Goal: Task Accomplishment & Management: Manage account settings

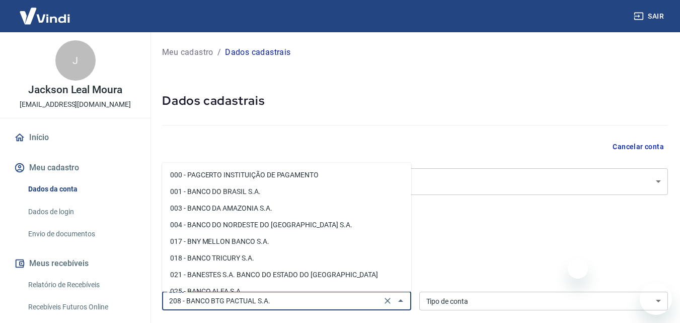
click at [289, 294] on input "208 - BANCO BTG PACTUAL S.A." at bounding box center [271, 300] width 213 height 13
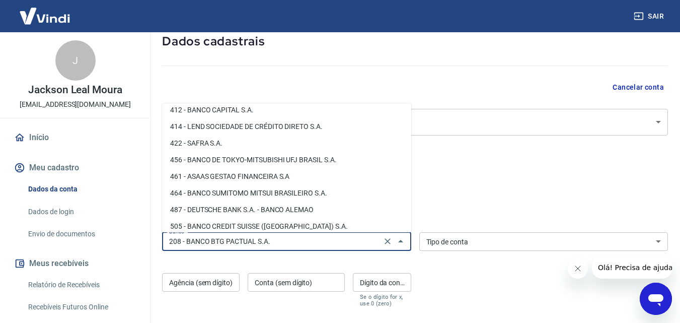
scroll to position [1158, 0]
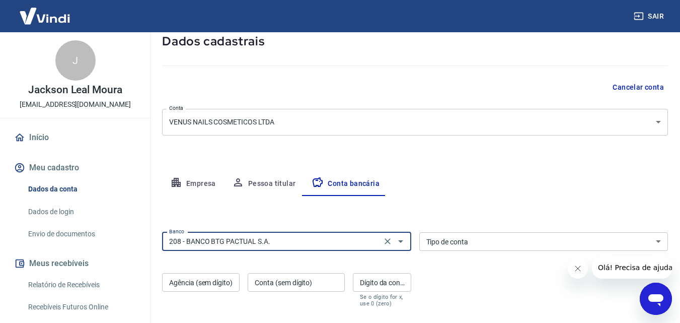
click at [298, 241] on input "208 - BANCO BTG PACTUAL S.A." at bounding box center [271, 241] width 213 height 13
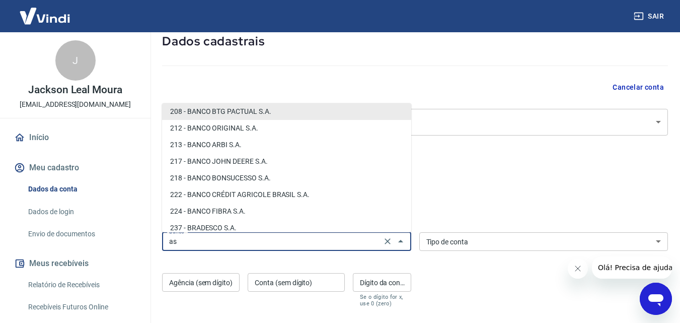
scroll to position [0, 0]
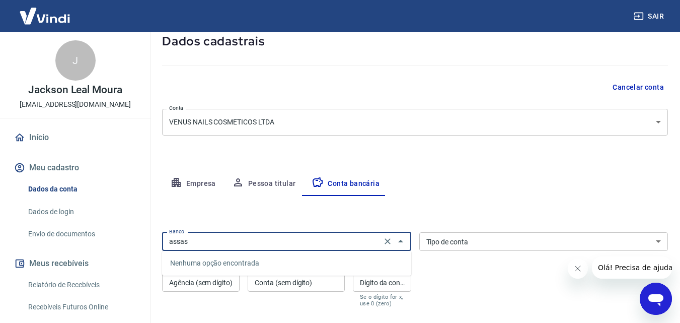
click at [209, 242] on input "assas" at bounding box center [271, 241] width 213 height 13
click at [207, 257] on li "461 - ASAAS GESTAO FINANCEIRA S.A" at bounding box center [286, 263] width 249 height 17
type input "461 - ASAAS GESTAO FINANCEIRA S.A"
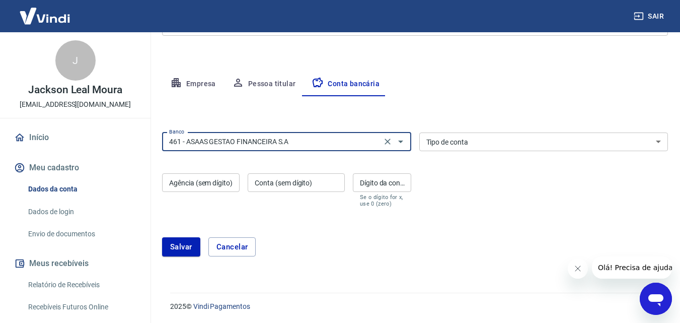
scroll to position [160, 0]
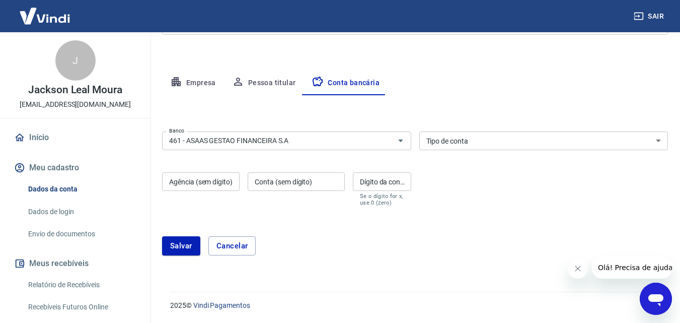
click at [477, 129] on div "Banco 461 - ASAAS GESTAO FINANCEIRA S.A Banco Tipo de conta Conta Corrente Cont…" at bounding box center [415, 167] width 506 height 81
click at [476, 132] on select "Conta Corrente Conta Poupança" at bounding box center [543, 140] width 249 height 19
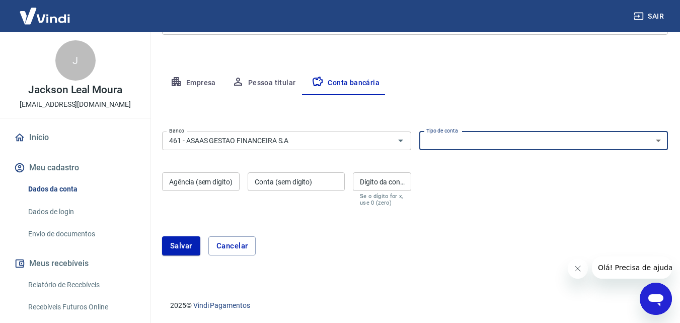
click at [473, 139] on select "Conta Corrente Conta Poupança" at bounding box center [543, 140] width 249 height 19
drag, startPoint x: 473, startPoint y: 139, endPoint x: 472, endPoint y: 144, distance: 5.6
click at [473, 139] on select "Conta Corrente Conta Poupança" at bounding box center [543, 140] width 249 height 19
select select "1"
click at [419, 131] on select "Conta Corrente Conta Poupança" at bounding box center [543, 140] width 249 height 19
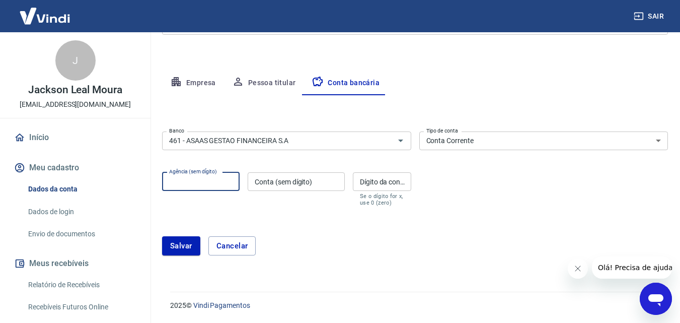
click at [192, 184] on input "Agência (sem dígito)" at bounding box center [201, 181] width 78 height 19
paste input "0001"
type input "0001"
click at [303, 174] on input "Conta (sem dígito)" at bounding box center [296, 181] width 97 height 19
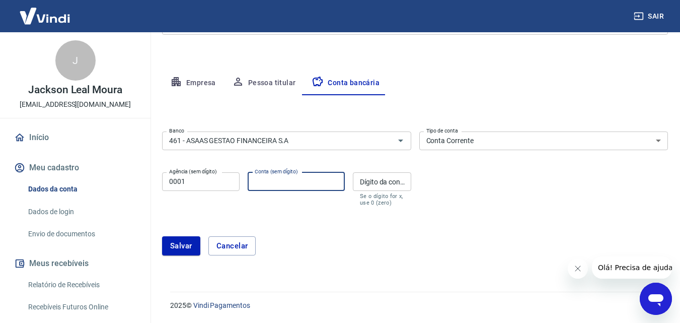
paste input "6539555"
type input "6539555"
click at [392, 185] on input "Dígito da conta" at bounding box center [382, 181] width 58 height 19
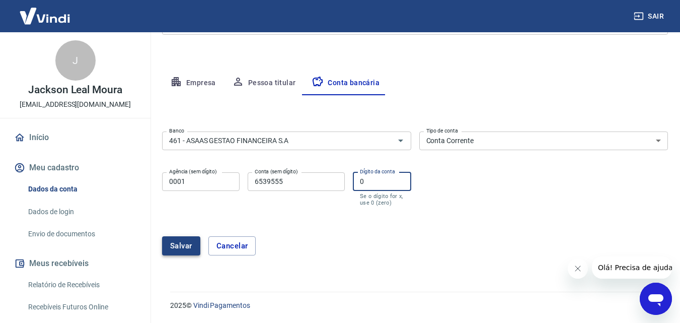
type input "0"
click at [180, 243] on button "Salvar" at bounding box center [181, 245] width 38 height 19
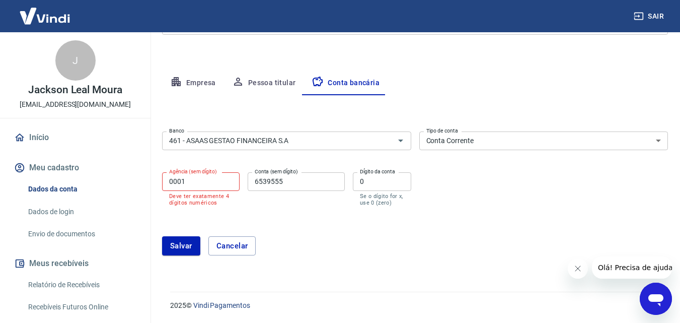
click at [218, 177] on input "0001" at bounding box center [201, 181] width 78 height 19
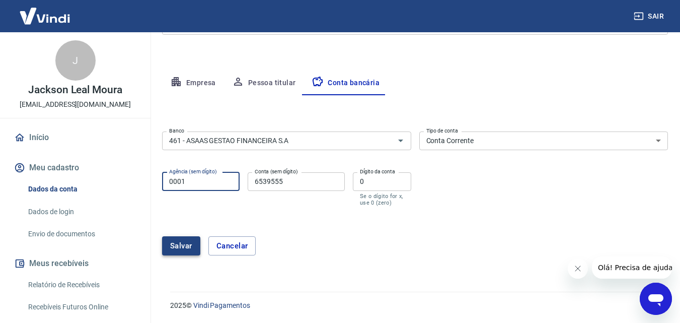
type input "0001"
click at [171, 247] on button "Salvar" at bounding box center [181, 245] width 38 height 19
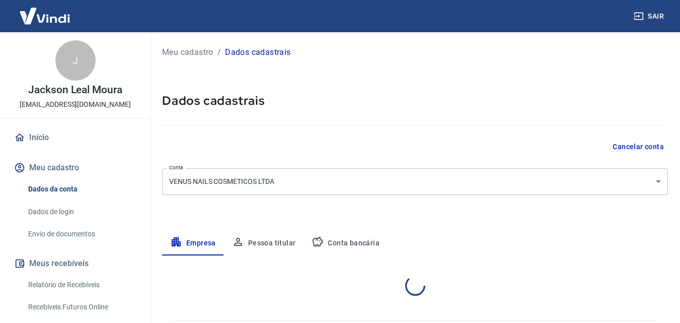
select select "RJ"
select select "business"
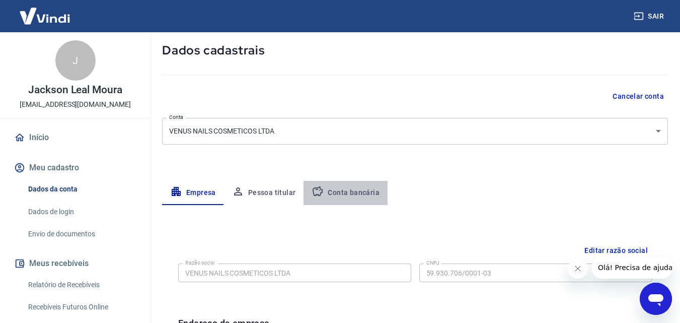
click at [349, 192] on button "Conta bancária" at bounding box center [345, 193] width 84 height 24
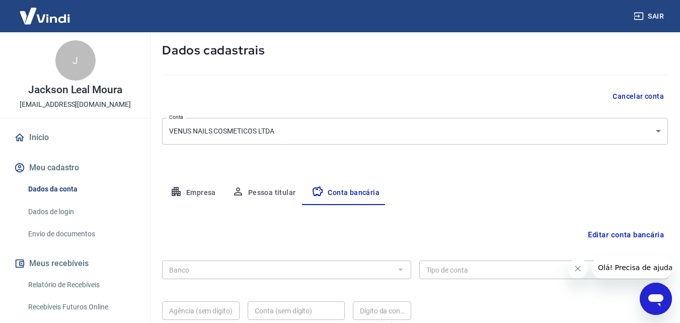
click at [202, 193] on button "Empresa" at bounding box center [193, 193] width 62 height 24
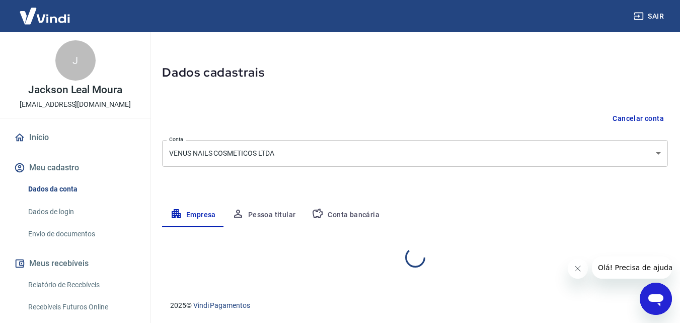
scroll to position [28, 0]
select select "RJ"
select select "business"
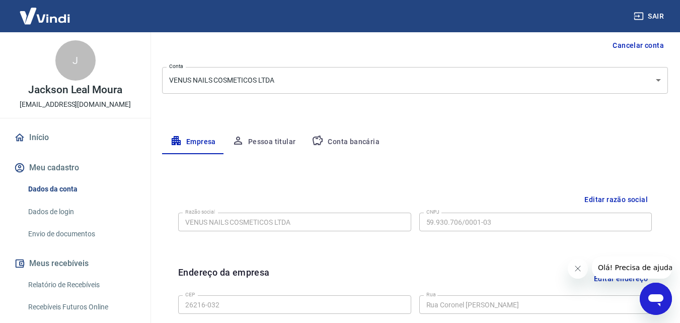
click at [350, 149] on button "Conta bancária" at bounding box center [345, 142] width 84 height 24
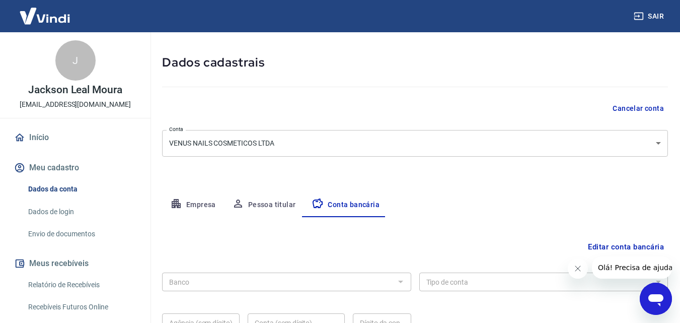
scroll to position [101, 0]
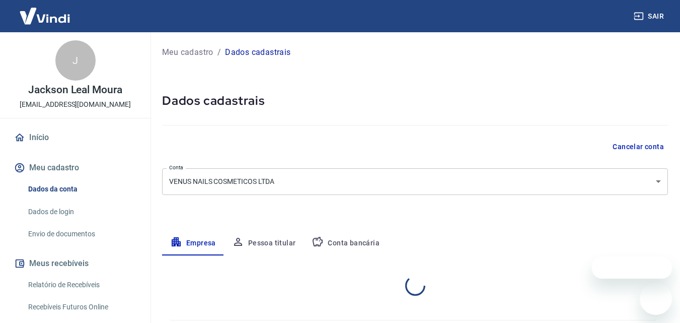
select select "RJ"
select select "business"
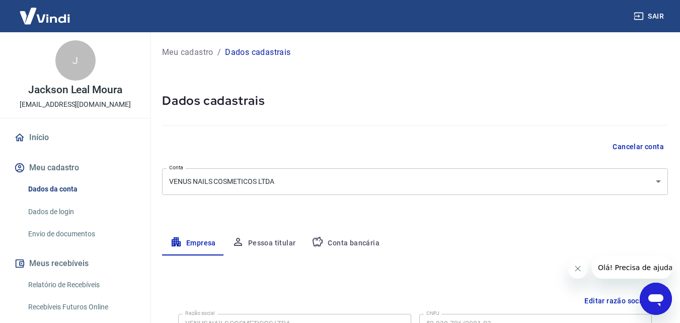
click at [348, 238] on button "Conta bancária" at bounding box center [345, 243] width 84 height 24
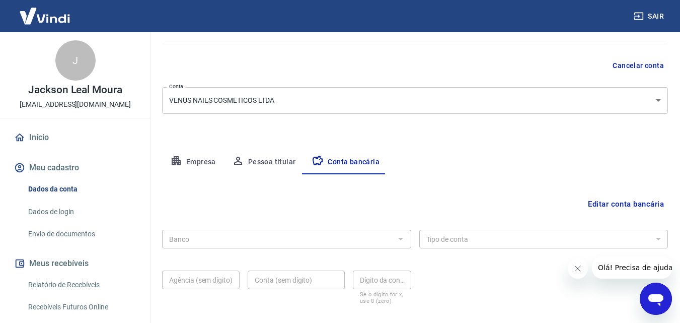
scroll to position [136, 0]
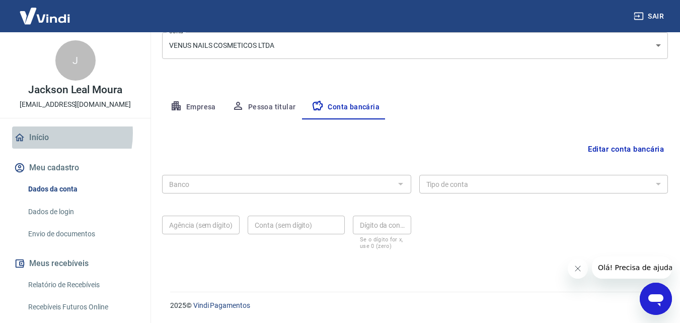
click at [39, 133] on link "Início" at bounding box center [75, 137] width 126 height 22
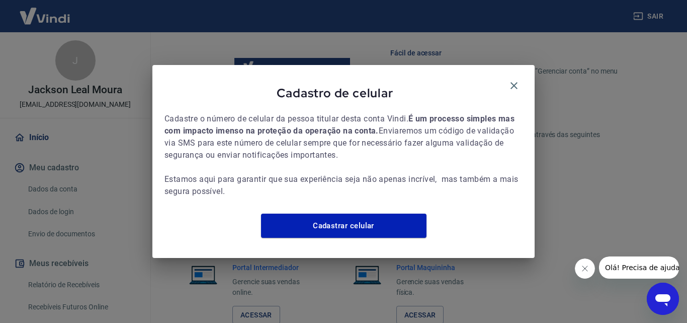
scroll to position [539, 0]
click at [514, 80] on icon "button" at bounding box center [514, 86] width 12 height 12
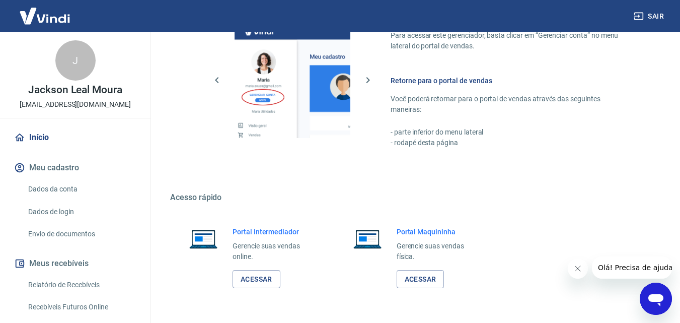
scroll to position [702, 0]
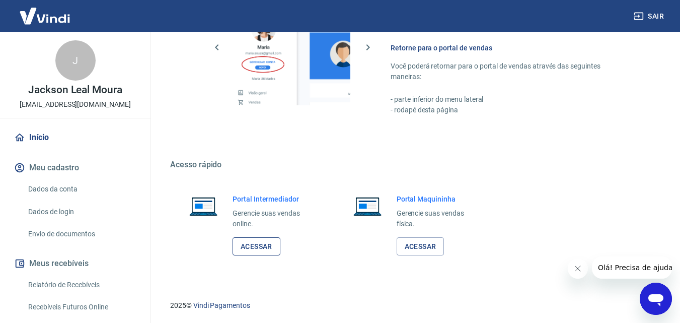
click at [251, 246] on link "Acessar" at bounding box center [257, 246] width 48 height 19
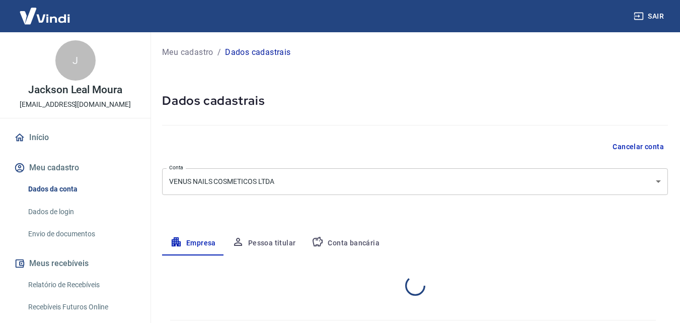
select select "RJ"
select select "business"
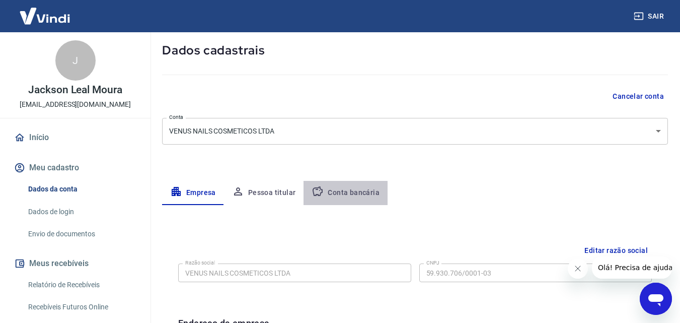
click at [357, 186] on button "Conta bancária" at bounding box center [345, 193] width 84 height 24
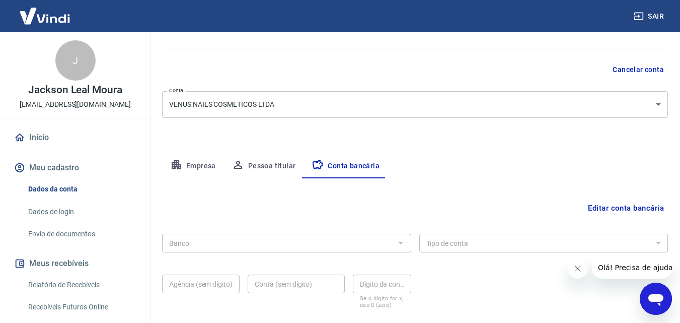
scroll to position [101, 0]
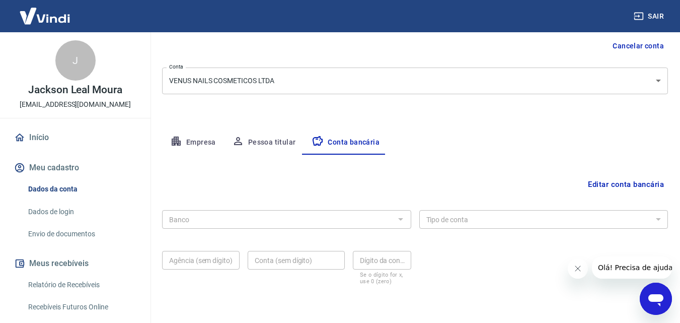
click at [463, 199] on div "Editar conta bancária Banco Banco Tipo de conta Conta Corrente Conta Poupança T…" at bounding box center [415, 229] width 506 height 148
click at [634, 183] on button "Editar conta bancária" at bounding box center [626, 184] width 84 height 19
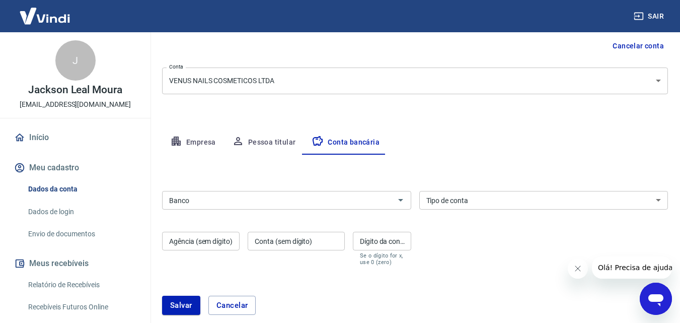
click at [238, 203] on input "Banco" at bounding box center [278, 200] width 226 height 13
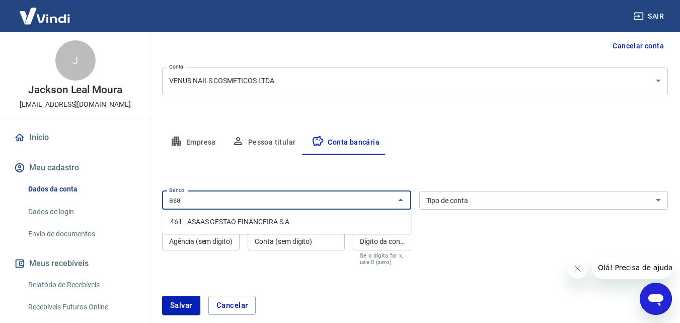
click at [223, 225] on li "461 - ASAAS GESTAO FINANCEIRA S.A" at bounding box center [286, 221] width 249 height 17
type input "461 - ASAAS GESTAO FINANCEIRA S.A"
click at [522, 193] on select "Conta Corrente Conta Poupança" at bounding box center [543, 200] width 249 height 19
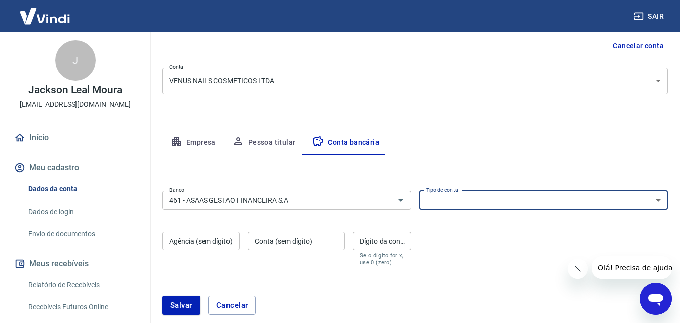
select select "1"
click at [419, 191] on select "Conta Corrente Conta Poupança" at bounding box center [543, 200] width 249 height 19
drag, startPoint x: 223, startPoint y: 240, endPoint x: 324, endPoint y: 161, distance: 128.7
click at [223, 240] on input "Agência (sem dígito)" at bounding box center [201, 241] width 78 height 19
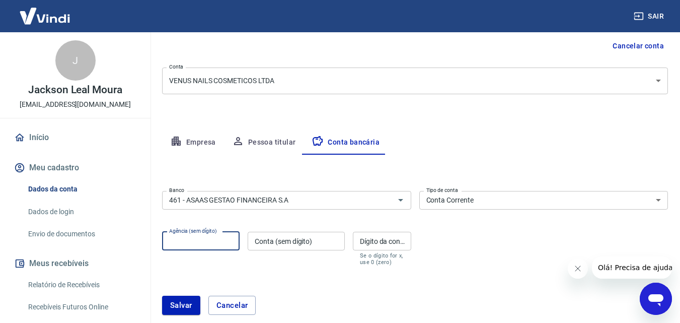
click at [321, 249] on input "Conta (sem dígito)" at bounding box center [296, 241] width 97 height 19
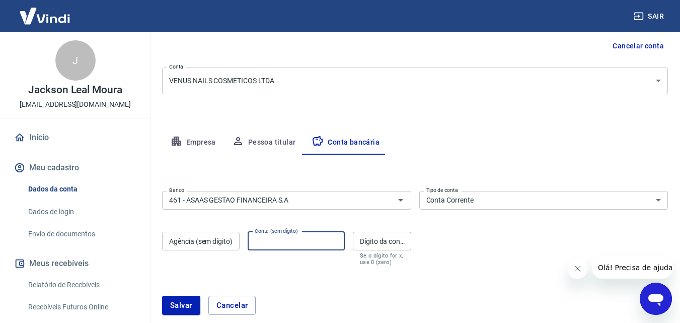
paste input "6539555"
type input "6539555"
click at [387, 242] on input "Dígito da conta" at bounding box center [382, 241] width 58 height 19
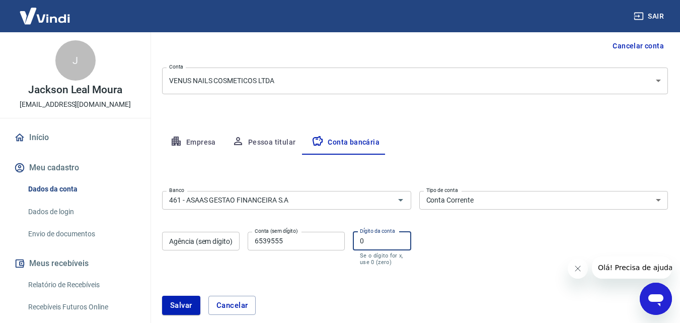
type input "0"
click at [185, 233] on div "Agência (sem dígito) Agência (sem dígito)" at bounding box center [201, 249] width 78 height 34
type input "0001"
click at [181, 298] on button "Salvar" at bounding box center [181, 304] width 38 height 19
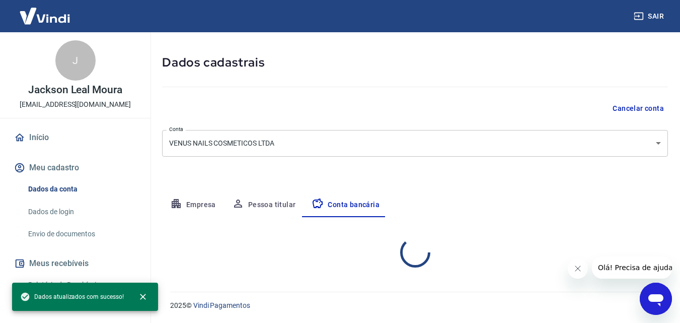
scroll to position [38, 0]
select select "1"
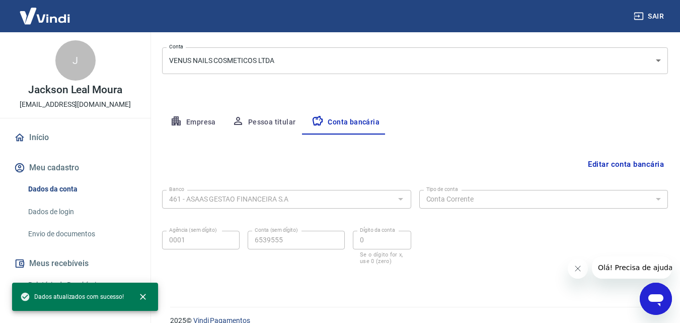
scroll to position [136, 0]
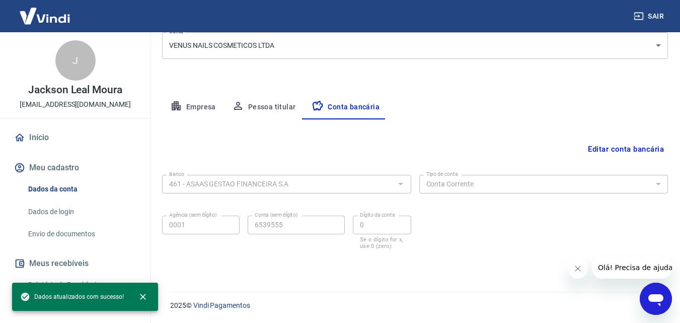
click at [575, 264] on icon "Fechar mensagem da empresa" at bounding box center [577, 268] width 8 height 8
click at [146, 298] on icon "close" at bounding box center [143, 296] width 10 height 10
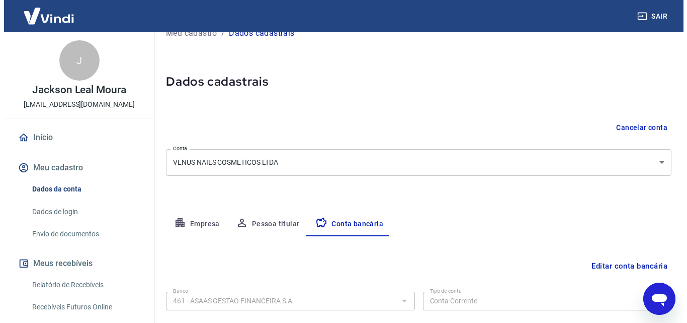
scroll to position [0, 0]
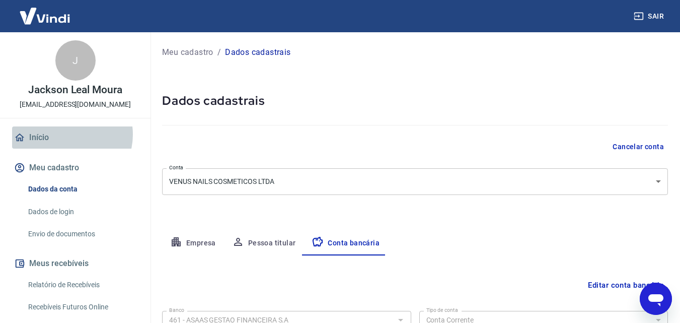
click at [66, 134] on link "Início" at bounding box center [75, 137] width 126 height 22
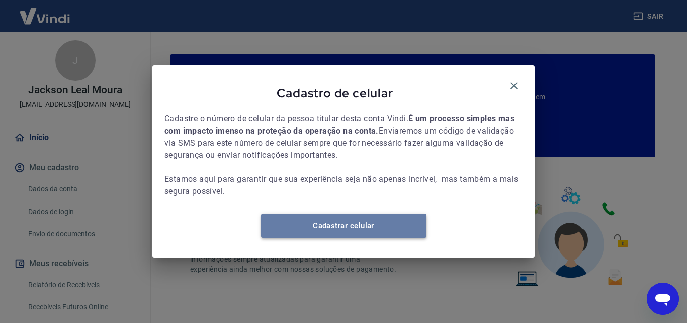
click at [347, 229] on link "Cadastrar celular" at bounding box center [344, 225] width 166 height 24
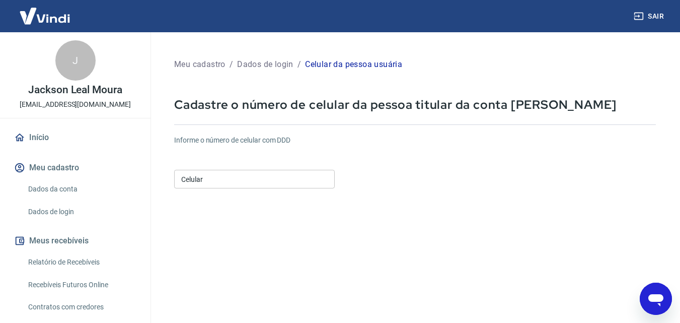
click at [285, 179] on input "Celular" at bounding box center [254, 179] width 161 height 19
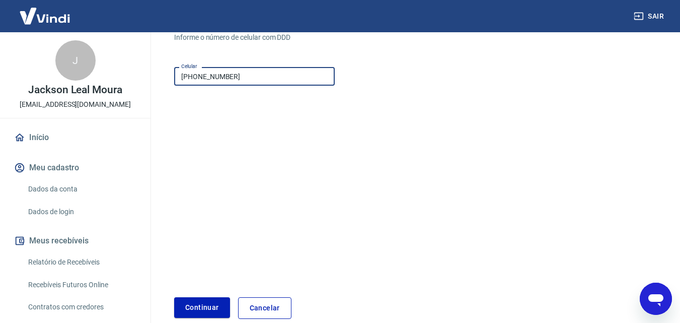
scroll to position [154, 0]
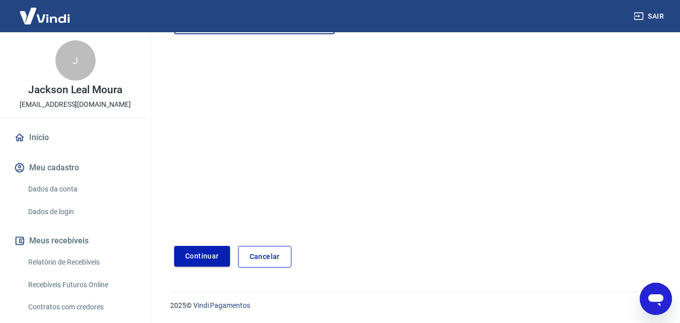
type input "[PHONE_NUMBER]"
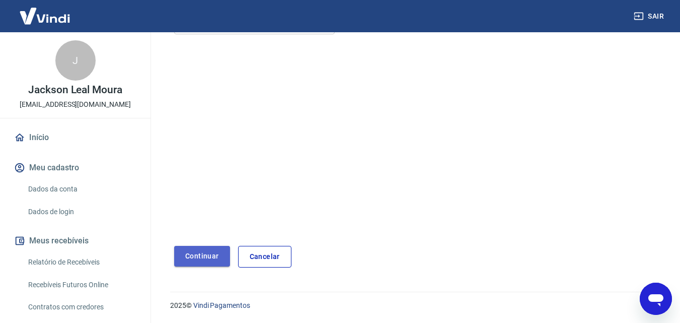
click at [197, 255] on button "Continuar" at bounding box center [202, 256] width 56 height 21
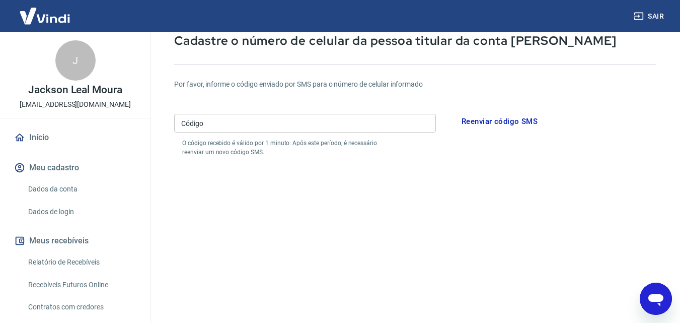
scroll to position [53, 0]
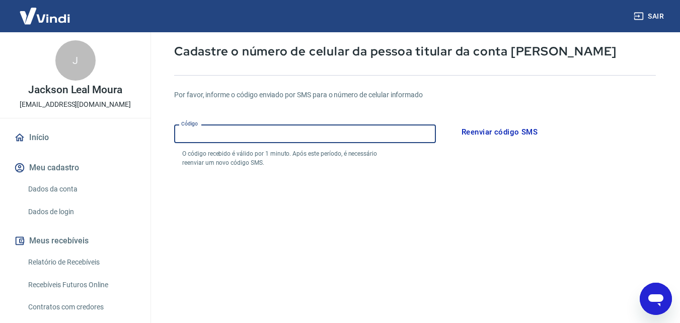
click at [224, 141] on input "Código" at bounding box center [305, 133] width 262 height 19
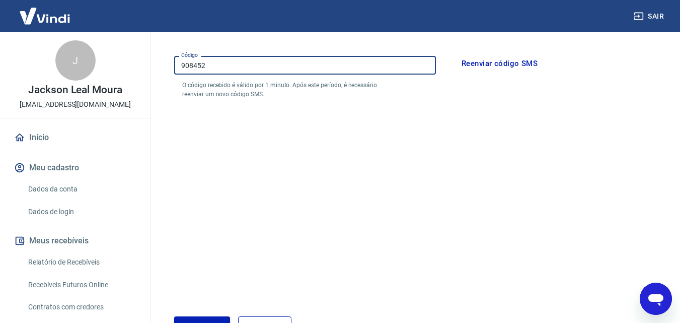
scroll to position [192, 0]
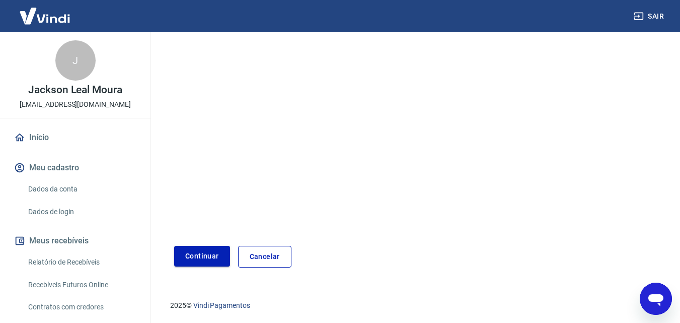
type input "908452"
click at [209, 261] on button "Continuar" at bounding box center [202, 256] width 56 height 21
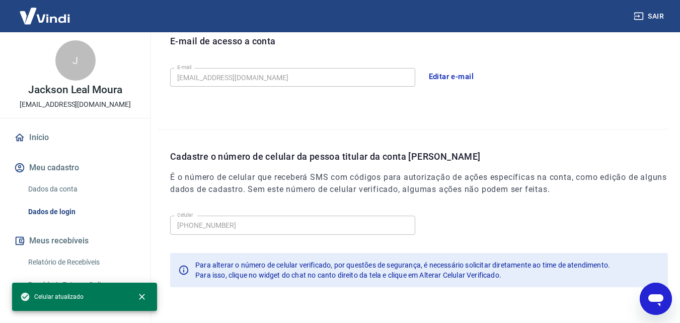
scroll to position [322, 0]
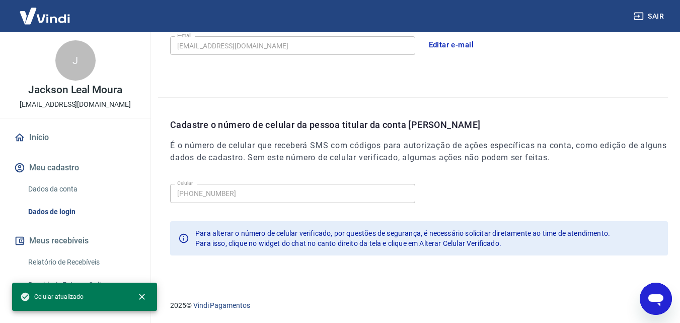
click at [64, 133] on link "Início" at bounding box center [75, 137] width 126 height 22
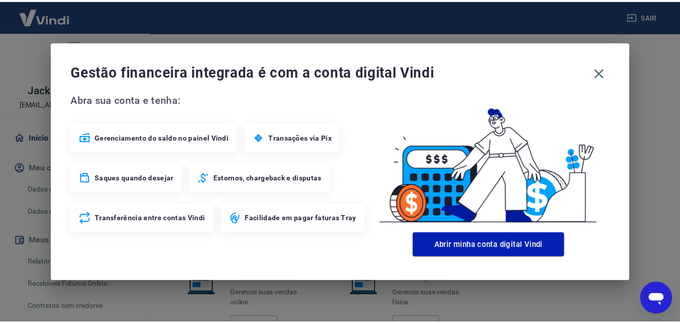
scroll to position [613, 0]
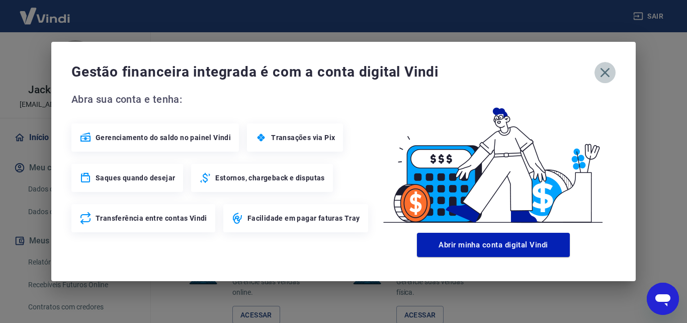
click at [607, 73] on icon "button" at bounding box center [605, 72] width 16 height 16
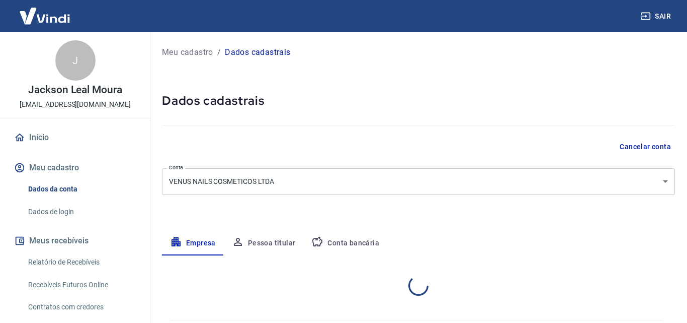
select select "RJ"
select select "business"
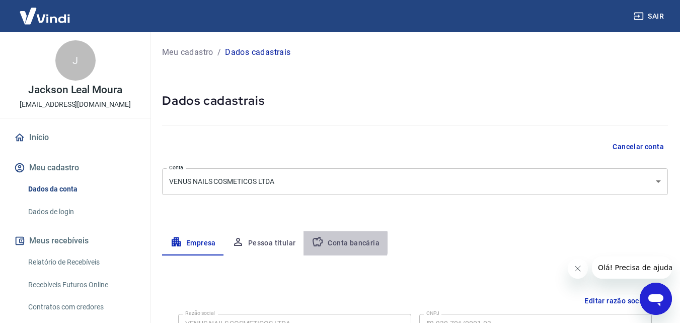
click at [333, 243] on button "Conta bancária" at bounding box center [345, 243] width 84 height 24
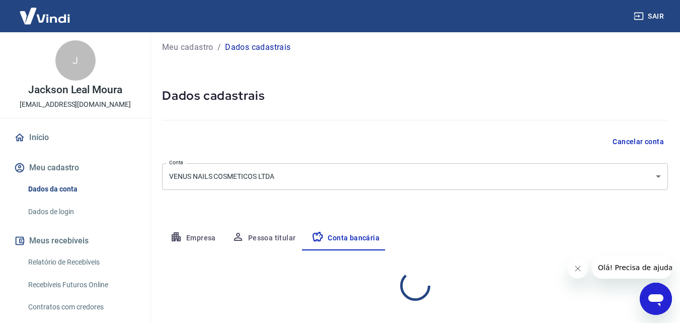
scroll to position [38, 0]
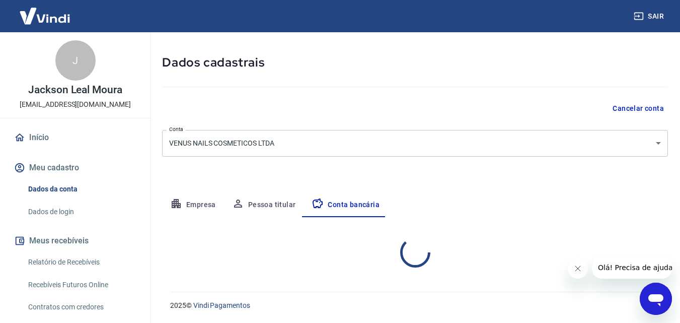
select select "1"
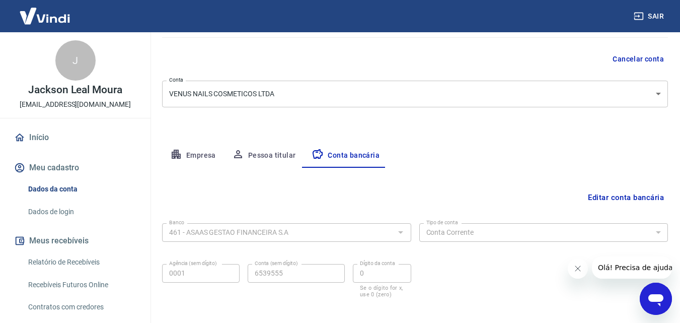
scroll to position [136, 0]
